Goal: Task Accomplishment & Management: Manage account settings

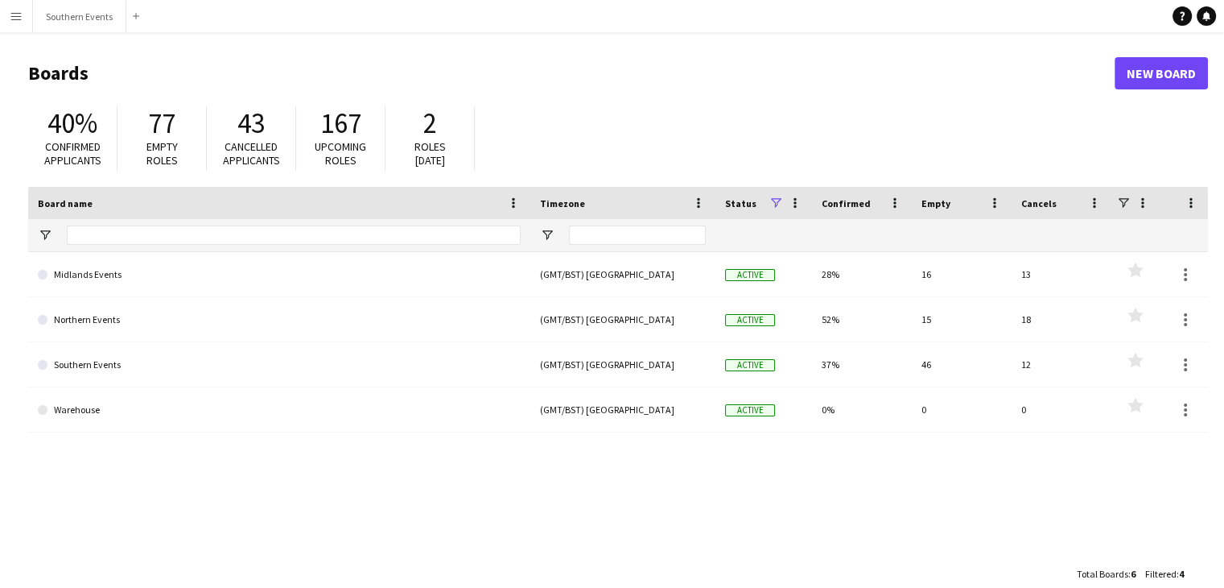
click at [12, 12] on app-icon "Menu" at bounding box center [16, 16] width 13 height 13
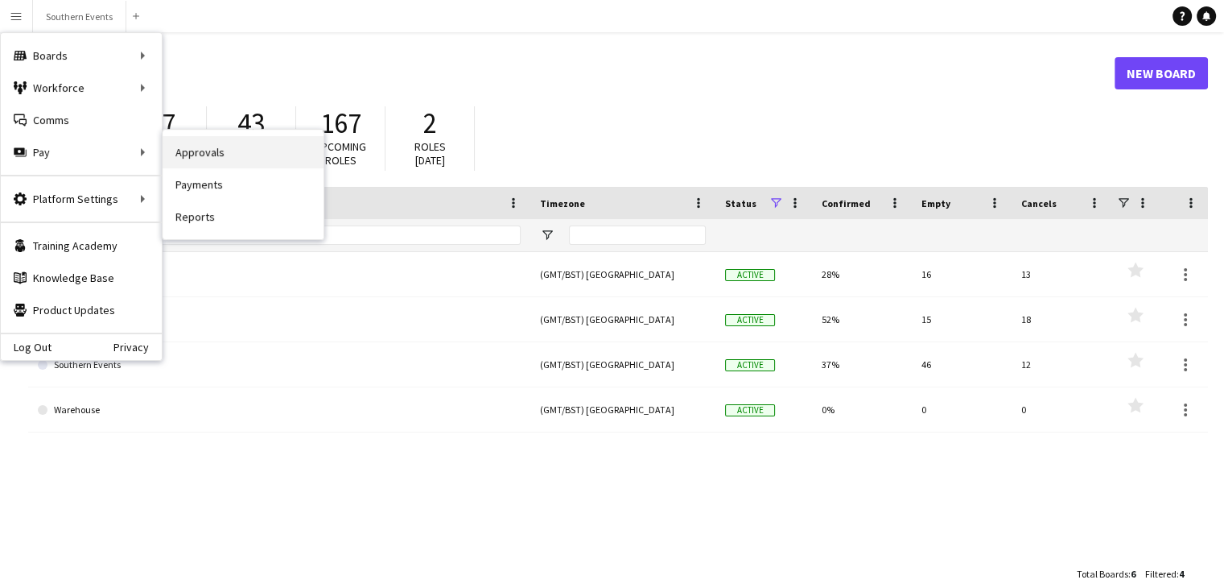
click at [183, 152] on link "Approvals" at bounding box center [243, 152] width 161 height 32
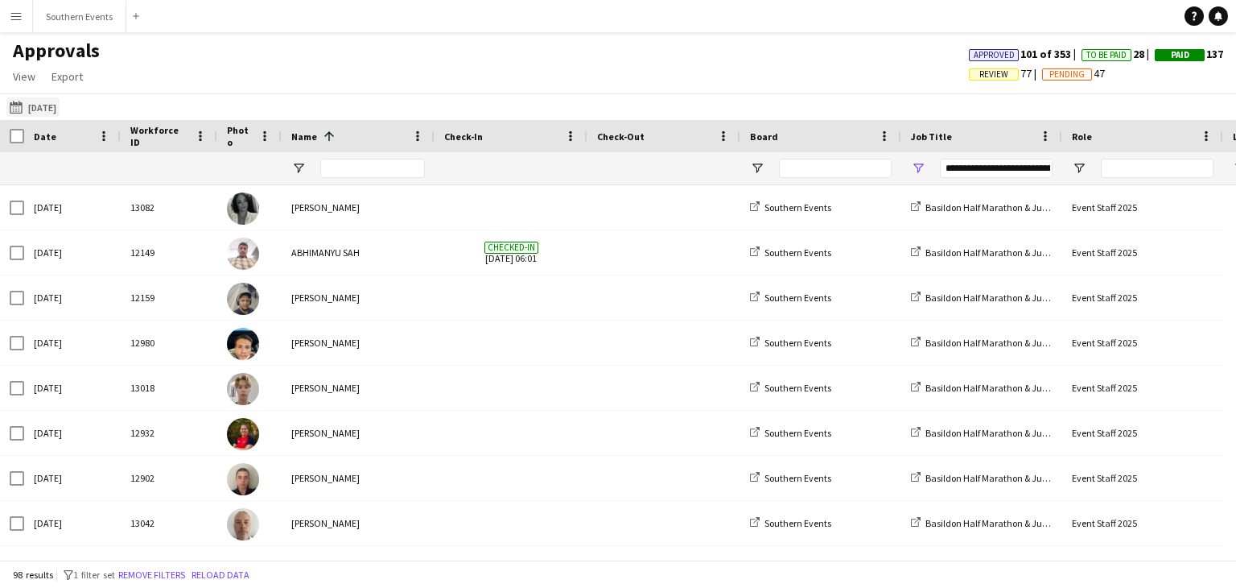
click at [52, 106] on button "[DATE] [DATE]" at bounding box center [32, 106] width 53 height 19
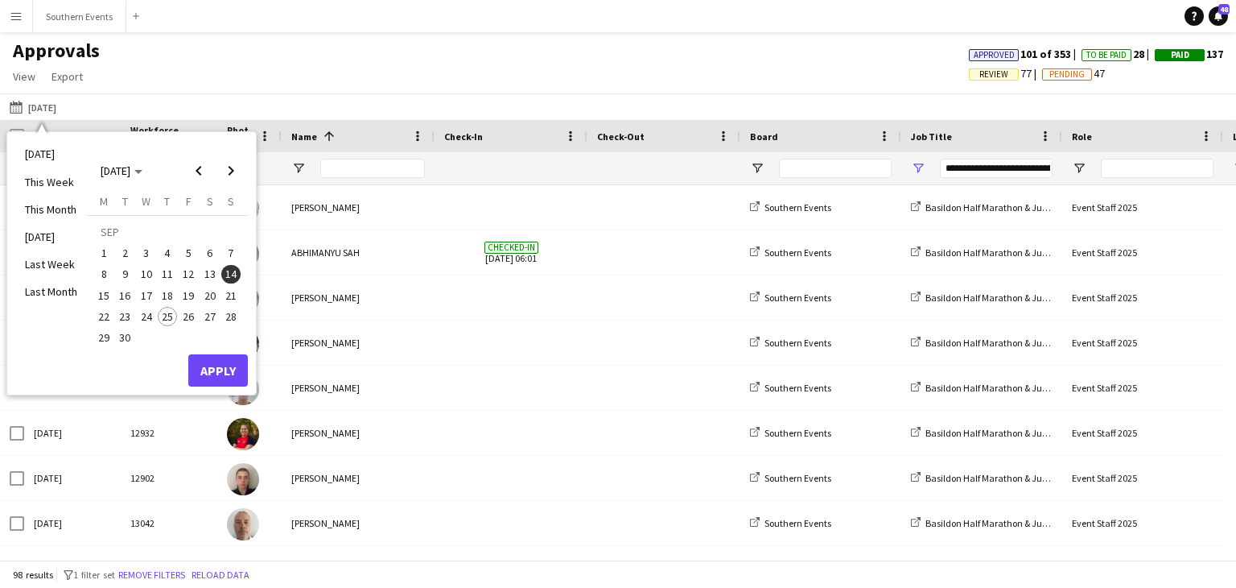
click at [782, 60] on div "Approvals View Customise view Customise filters Reset Filters Reset View Reset …" at bounding box center [618, 66] width 1236 height 55
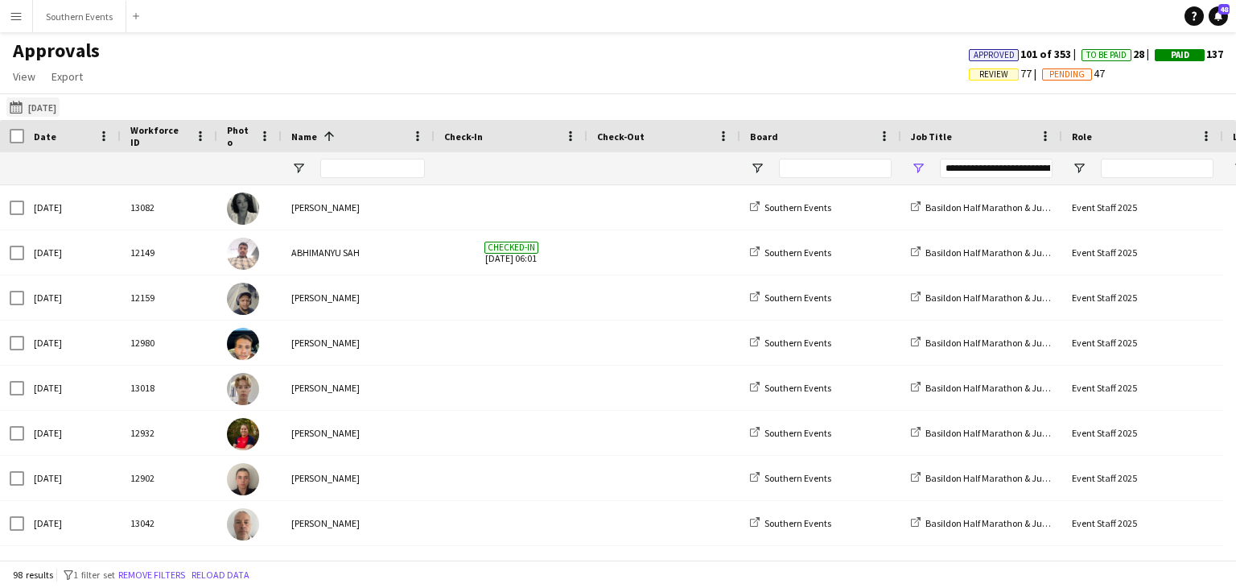
click at [30, 110] on button "[DATE] [DATE]" at bounding box center [32, 106] width 53 height 19
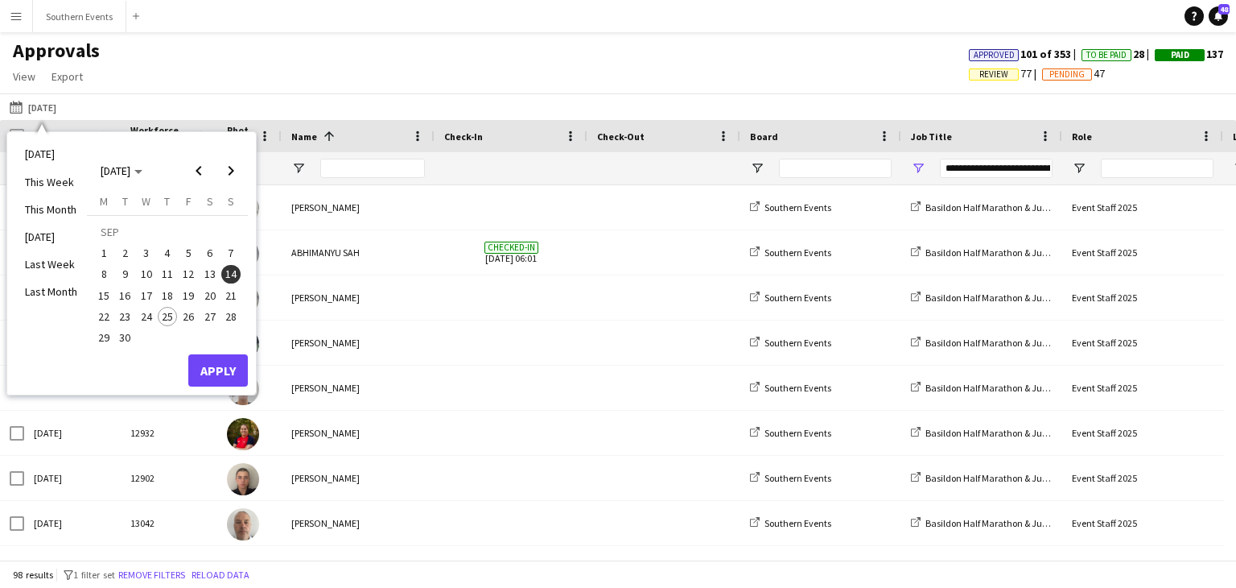
click at [319, 20] on app-navbar "Menu Boards Boards Boards All jobs Status Workforce Workforce My Workforce Recr…" at bounding box center [618, 16] width 1236 height 32
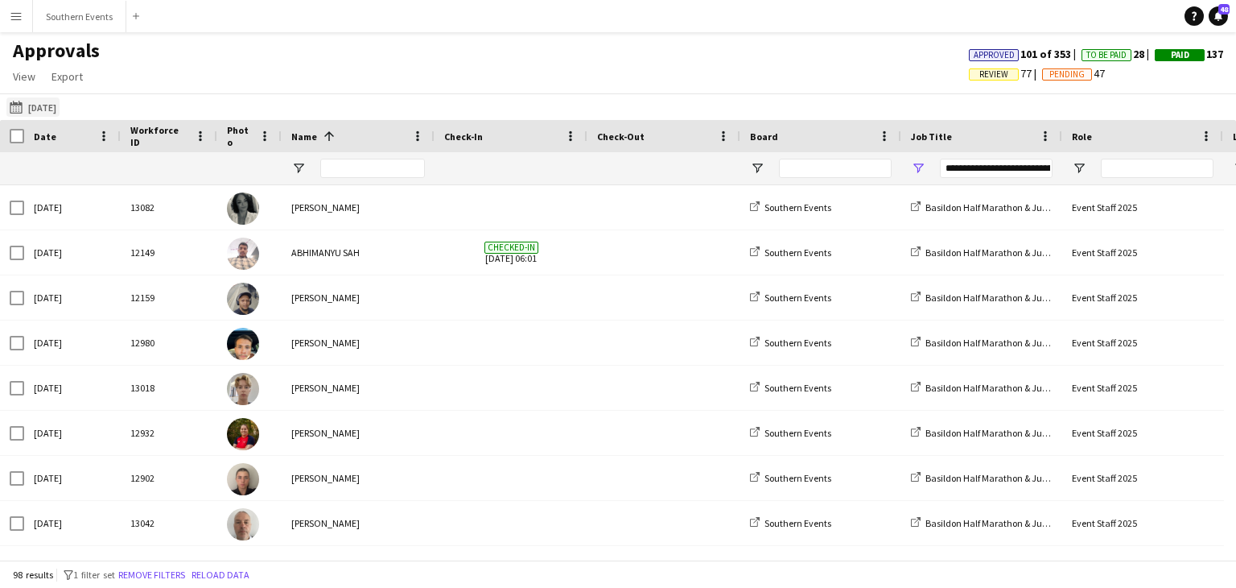
click at [22, 105] on app-icon "[DATE]" at bounding box center [19, 107] width 19 height 13
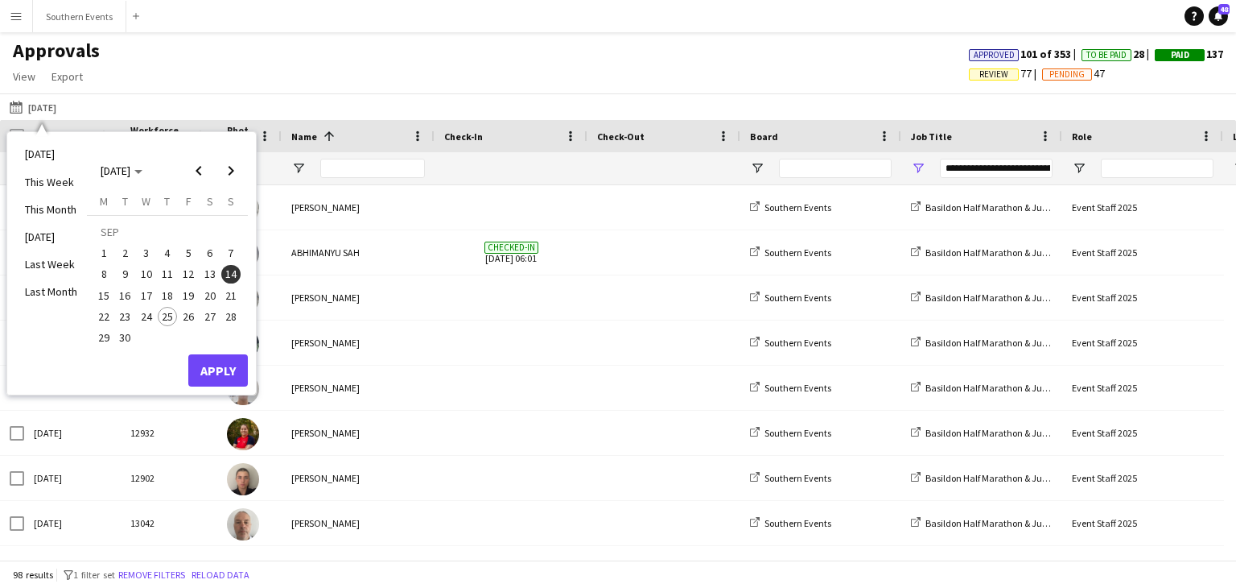
click at [213, 297] on span "20" at bounding box center [209, 295] width 19 height 19
click at [227, 377] on button "Apply" at bounding box center [218, 370] width 60 height 32
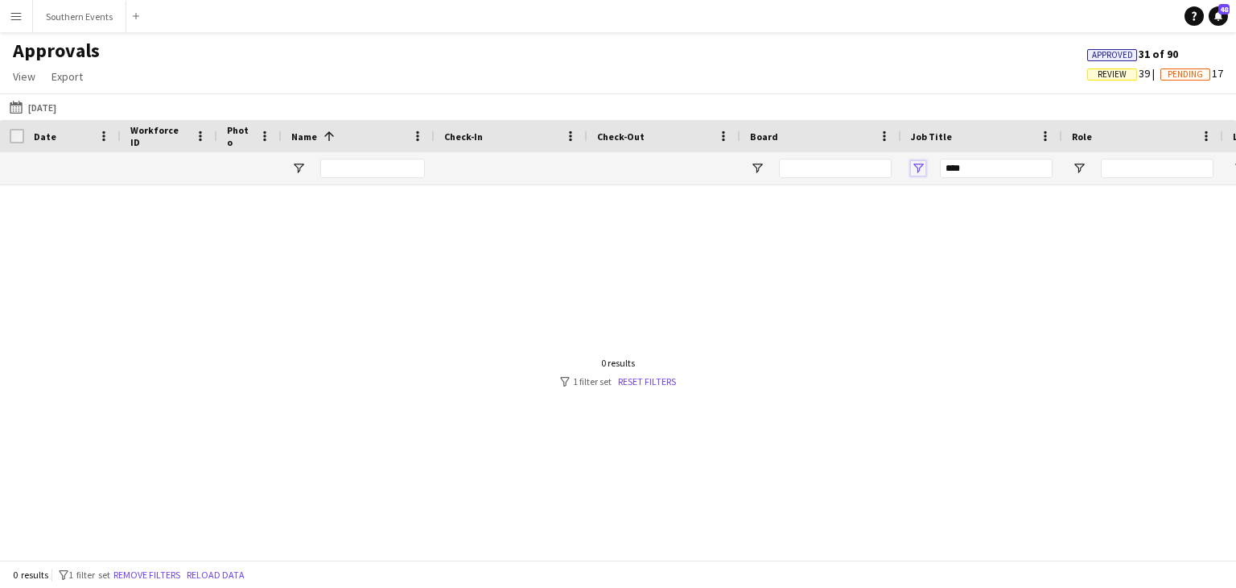
click at [914, 168] on span "Open Filter Menu" at bounding box center [918, 168] width 14 height 14
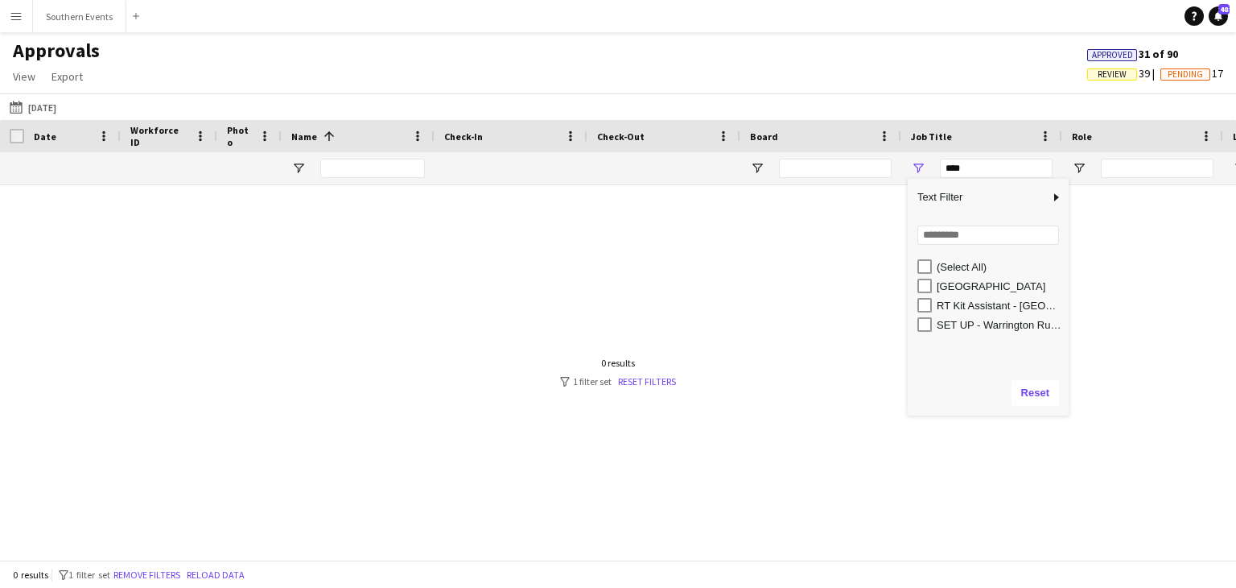
click at [959, 291] on div "[GEOGRAPHIC_DATA]" at bounding box center [1000, 286] width 127 height 12
type input "**********"
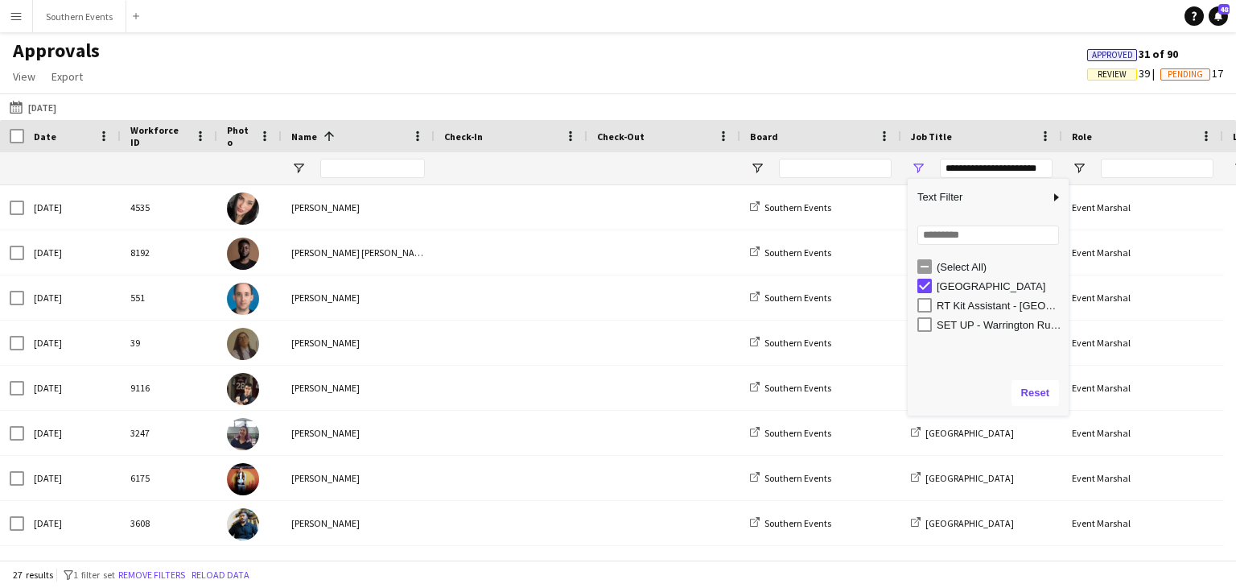
click at [953, 23] on app-navbar "Menu Boards Boards Boards All jobs Status Workforce Workforce My Workforce Recr…" at bounding box center [618, 16] width 1236 height 32
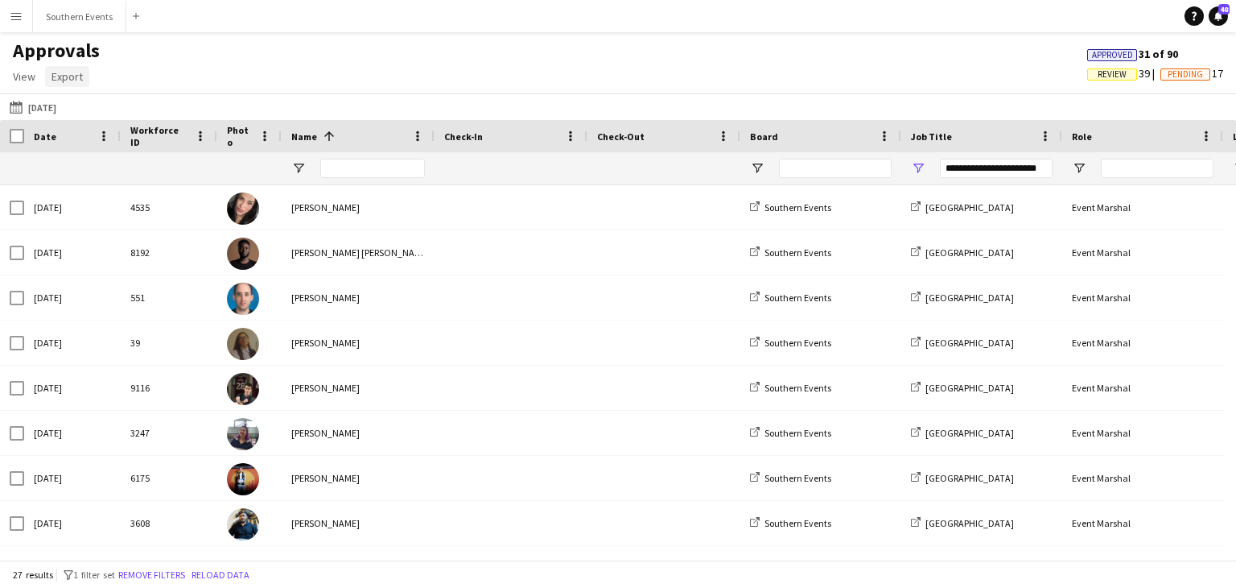
click at [68, 81] on span "Export" at bounding box center [67, 76] width 31 height 14
click at [203, 71] on div "Approvals View Customise view Customise filters Reset Filters Reset View Reset …" at bounding box center [618, 66] width 1236 height 55
